Goal: Information Seeking & Learning: Learn about a topic

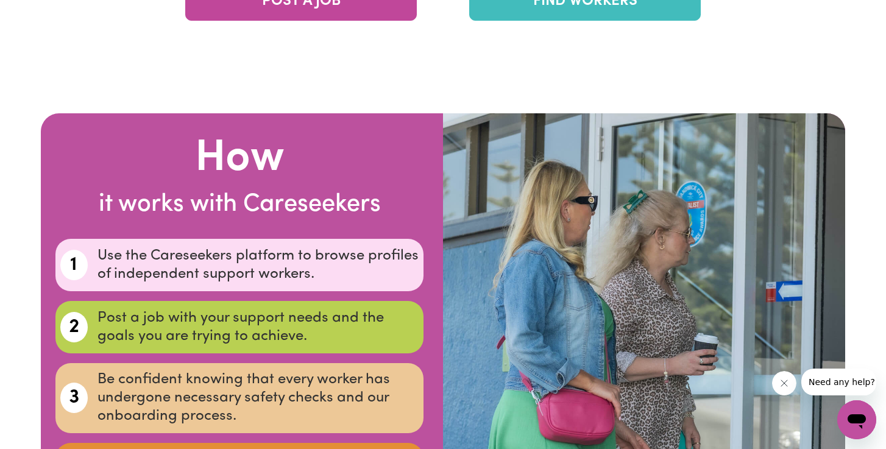
scroll to position [2141, 0]
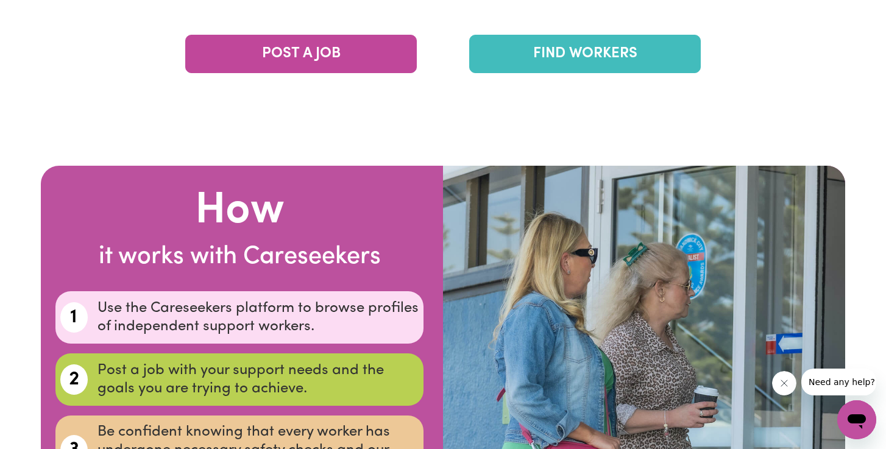
click at [560, 45] on link "FIND WORKERS" at bounding box center [585, 54] width 232 height 38
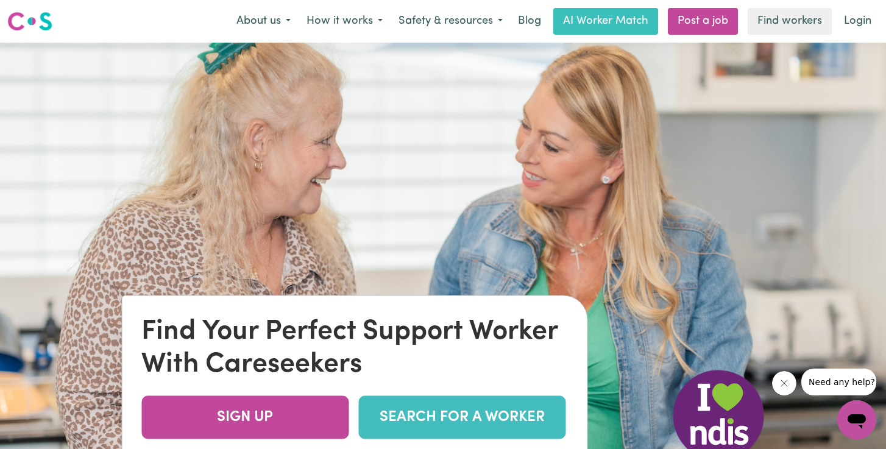
scroll to position [0, 0]
click at [373, 20] on button "How it works" at bounding box center [345, 22] width 92 height 26
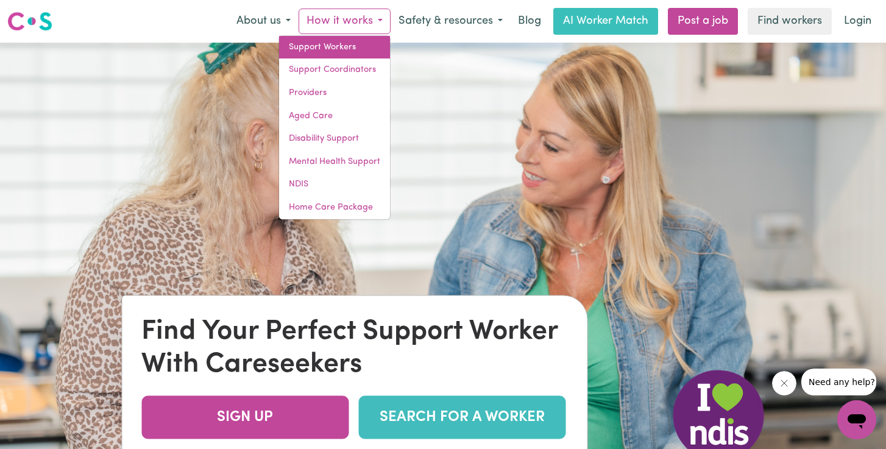
click at [340, 46] on link "Support Workers" at bounding box center [334, 47] width 111 height 23
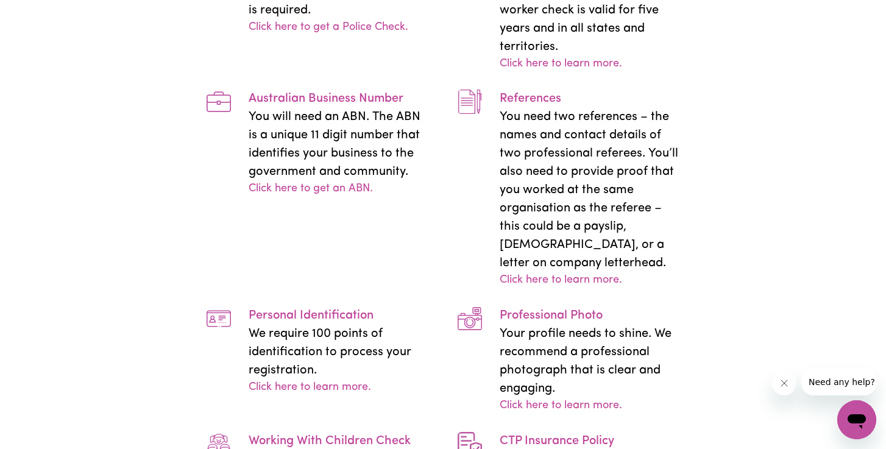
scroll to position [2502, 0]
